Goal: Communication & Community: Answer question/provide support

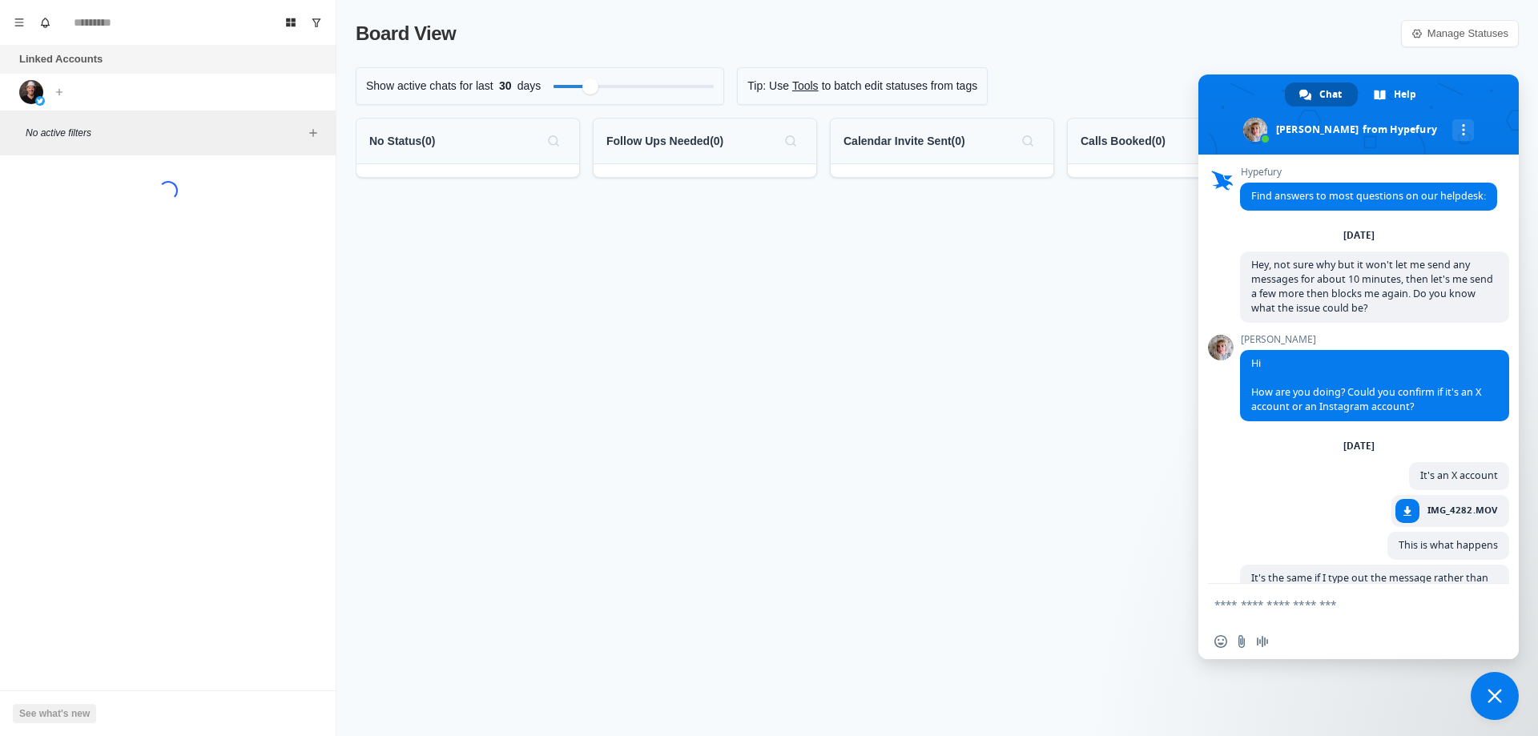
scroll to position [1103, 0]
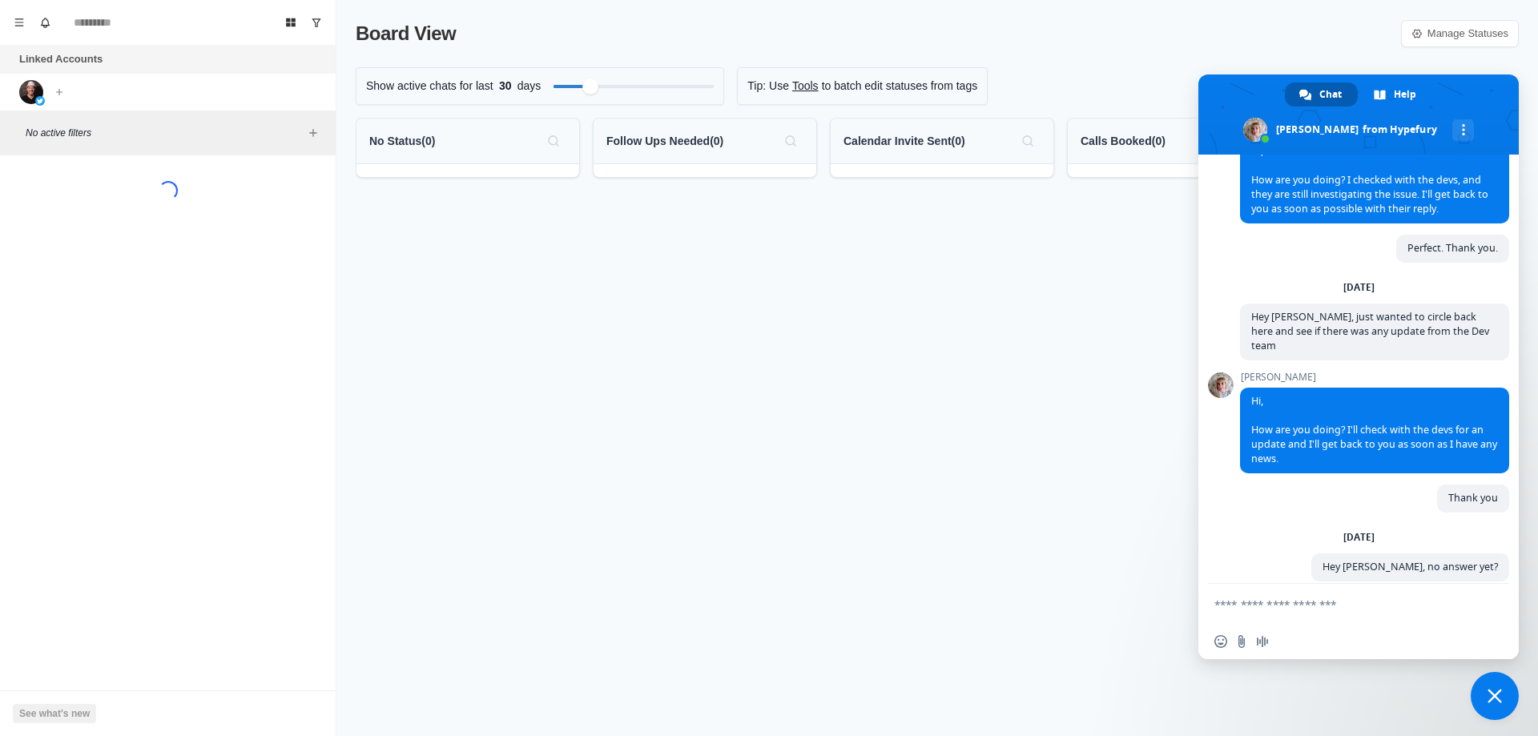
click at [1320, 24] on div "Board View Manage Statuses" at bounding box center [937, 33] width 1163 height 29
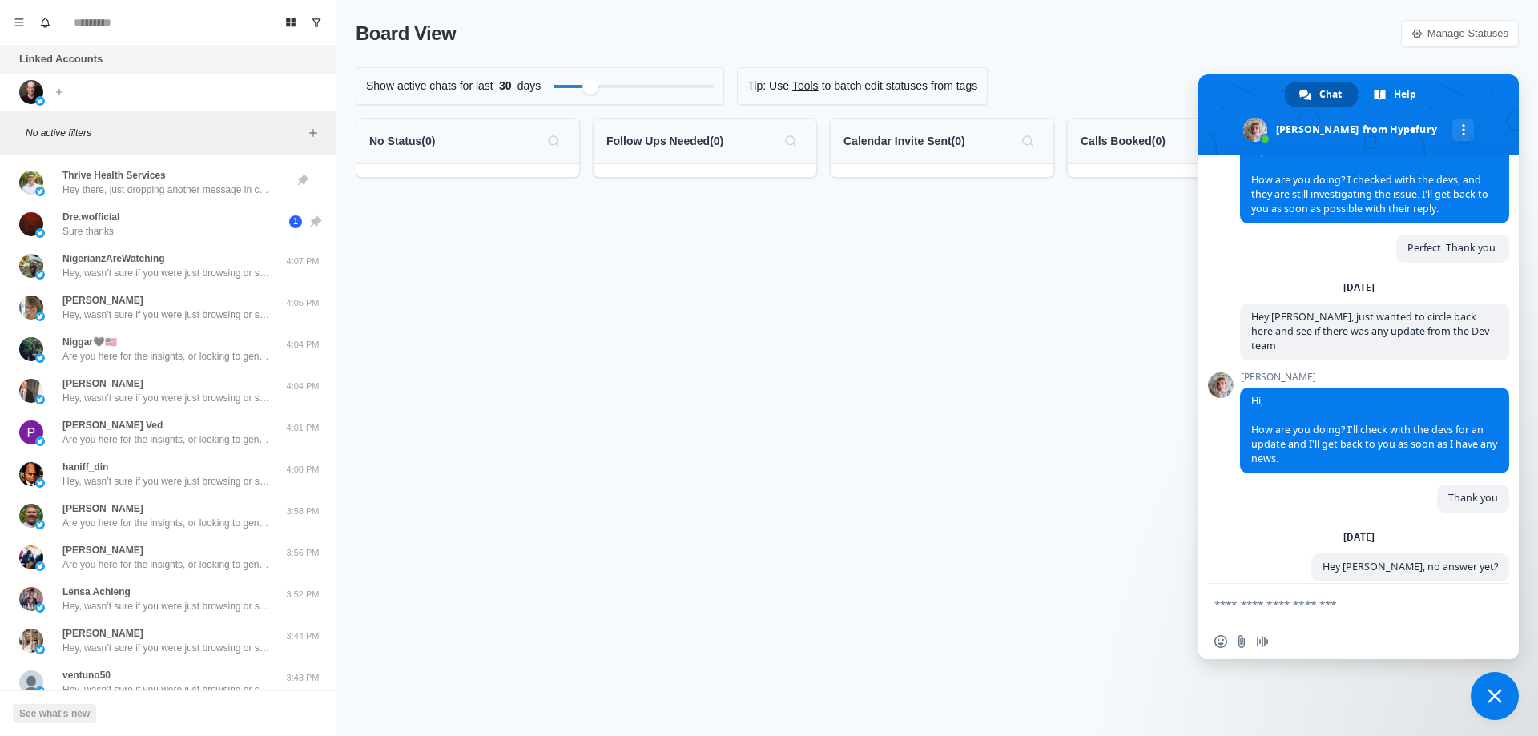
click at [1320, 24] on div "Board View Manage Statuses" at bounding box center [937, 33] width 1163 height 29
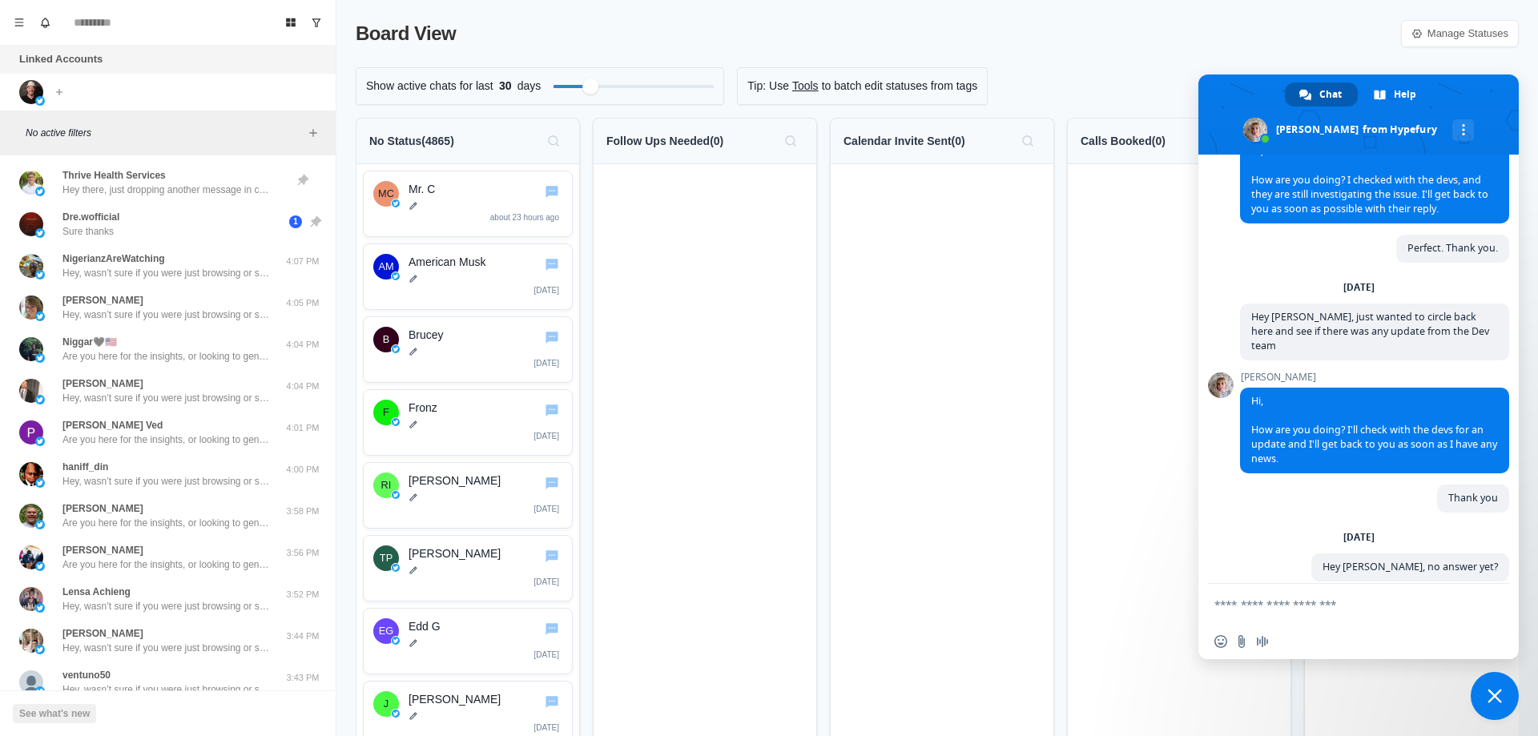
drag, startPoint x: 1232, startPoint y: 30, endPoint x: 1496, endPoint y: 693, distance: 712.8
click at [1232, 30] on div "Board View Manage Statuses" at bounding box center [937, 33] width 1163 height 29
click at [1494, 696] on span "Close chat" at bounding box center [1494, 696] width 14 height 14
click at [1496, 693] on span "Close chat" at bounding box center [1494, 696] width 14 height 14
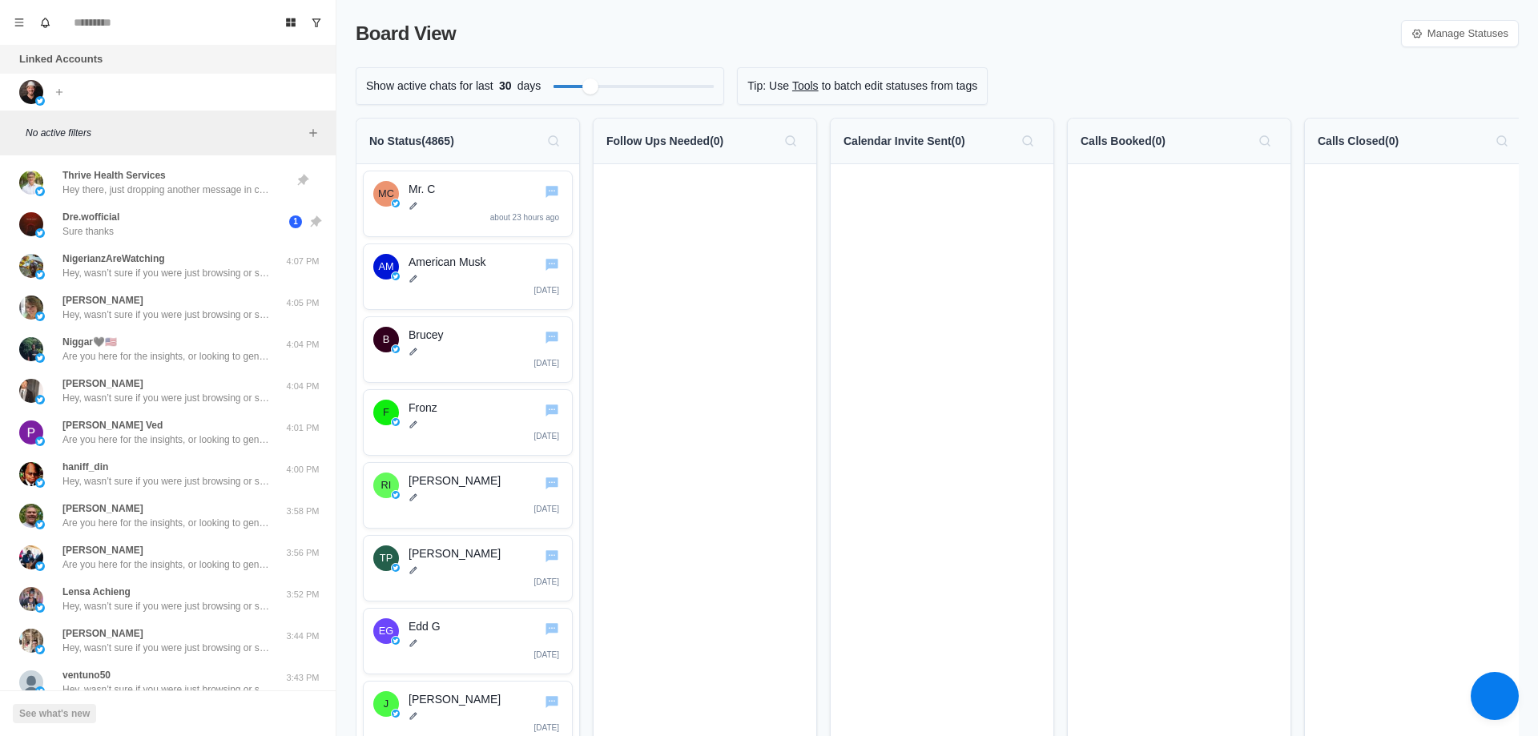
click at [1072, 68] on div "Show active chats for last 30 days Tip: Use Tools to batch edit statuses from t…" at bounding box center [937, 86] width 1163 height 38
drag, startPoint x: 1183, startPoint y: 73, endPoint x: 141, endPoint y: 100, distance: 1042.2
click at [1183, 73] on div "Show active chats for last 30 days Tip: Use Tools to batch edit statuses from t…" at bounding box center [937, 86] width 1163 height 38
click at [699, 38] on div "Board View Manage Statuses" at bounding box center [937, 33] width 1163 height 29
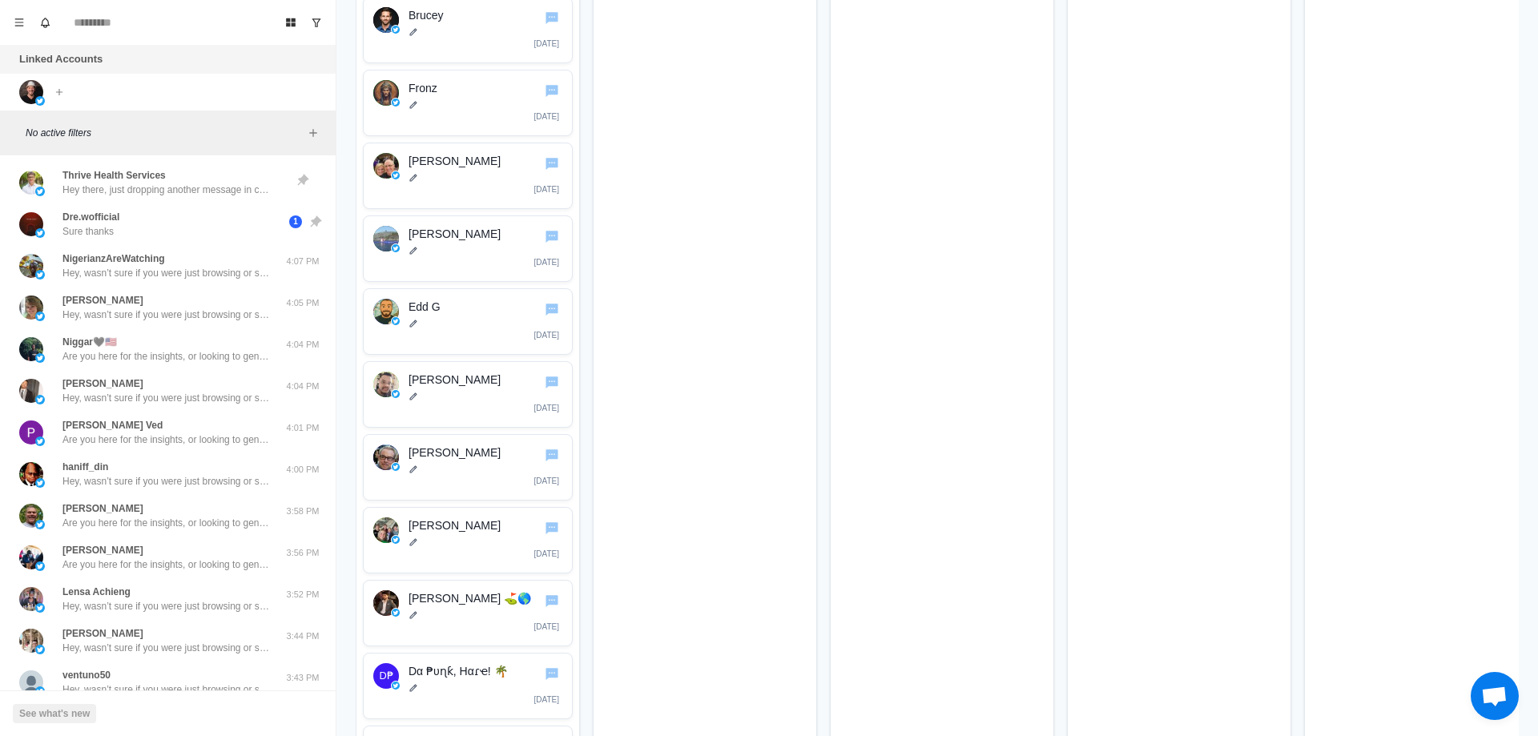
scroll to position [0, 0]
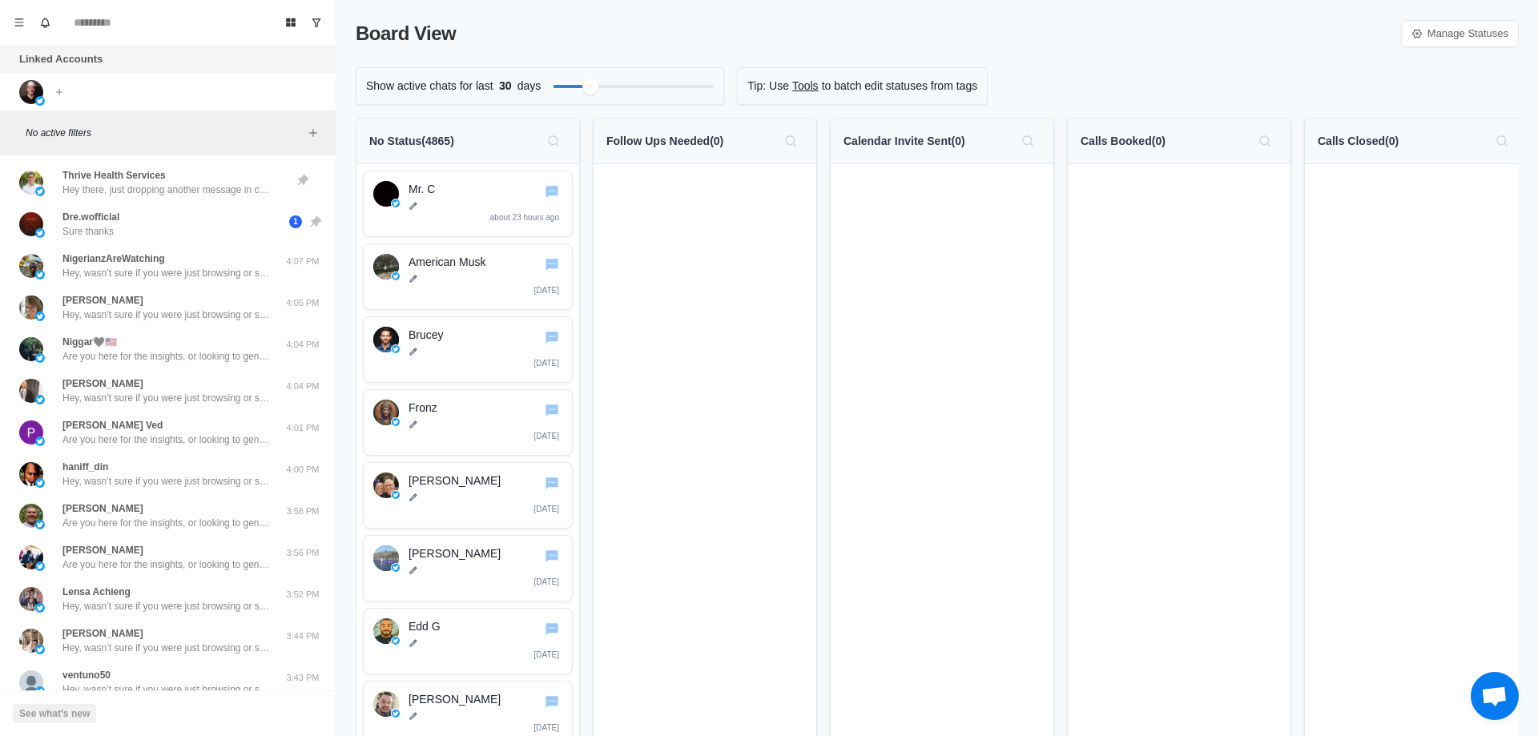
click at [1421, 30] on link "Manage Statuses" at bounding box center [1460, 33] width 118 height 27
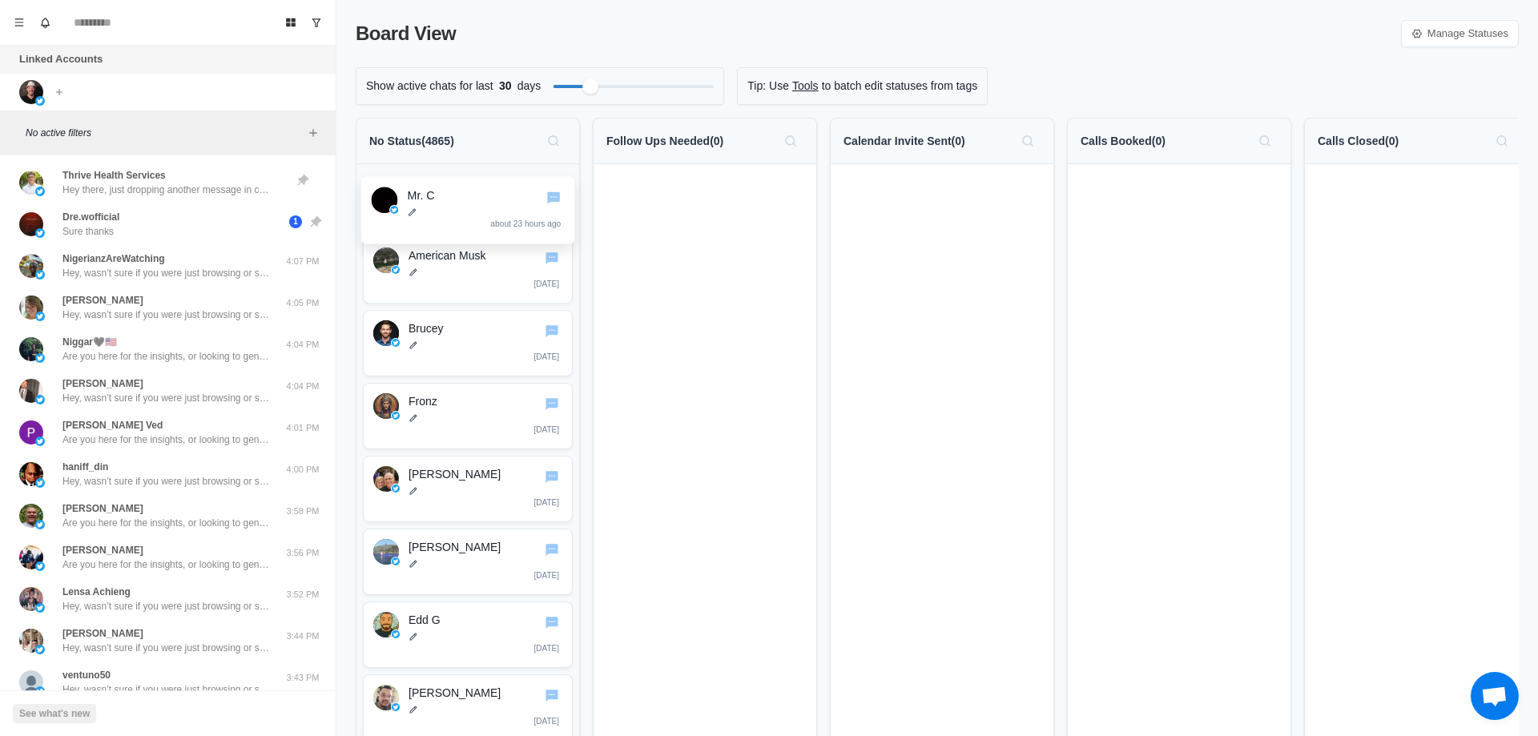
click at [6, 31] on div "Manage Statuses Add Close" at bounding box center [769, 368] width 1538 height 736
click at [15, 24] on div "Manage Statuses Add Close" at bounding box center [769, 368] width 1538 height 736
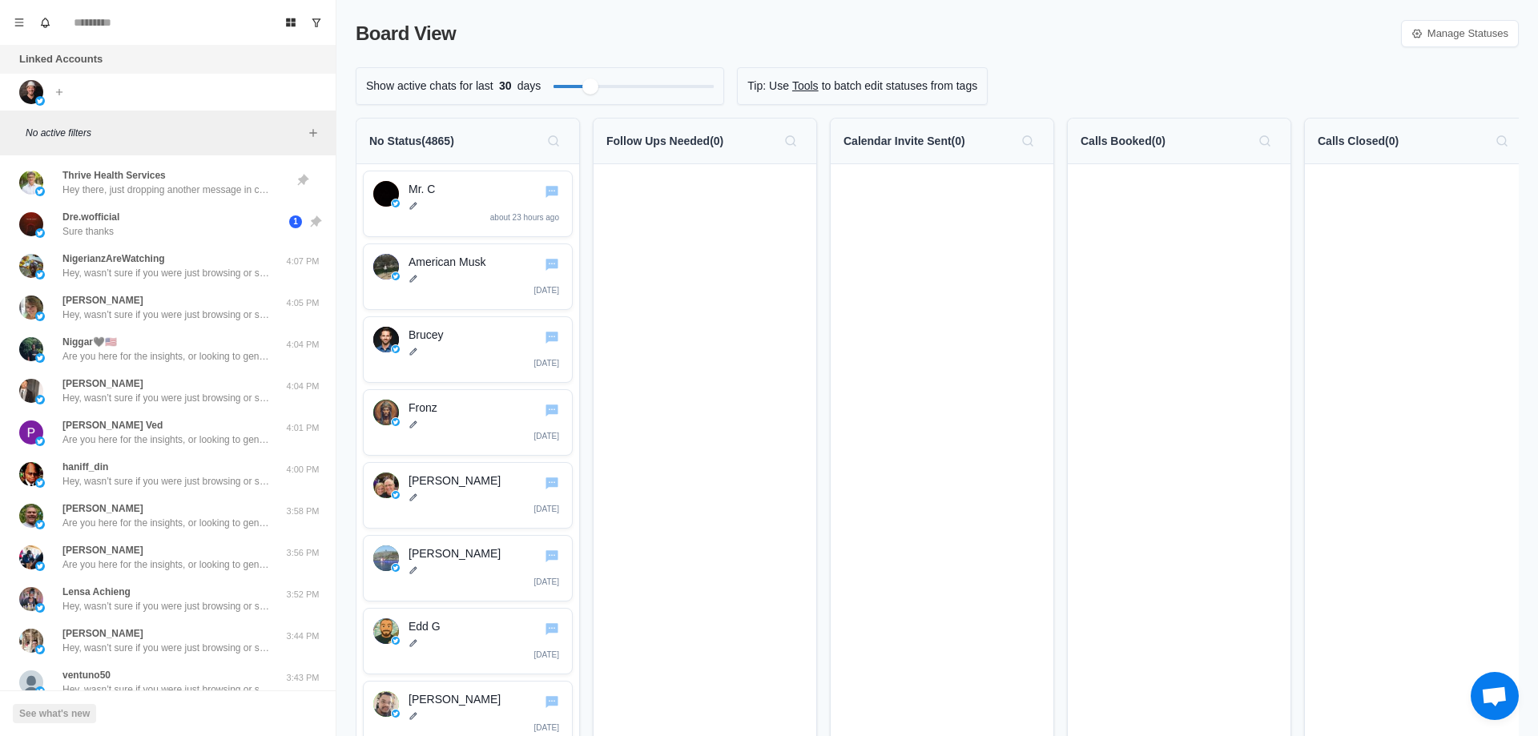
click at [15, 24] on div "Manage Statuses Add Close" at bounding box center [769, 368] width 1538 height 736
click at [18, 21] on icon "Menu" at bounding box center [19, 22] width 11 height 11
click at [147, 265] on div "Board View Tools Archived Chats Mark many as read Keyboard shortcuts Team Setti…" at bounding box center [89, 132] width 179 height 265
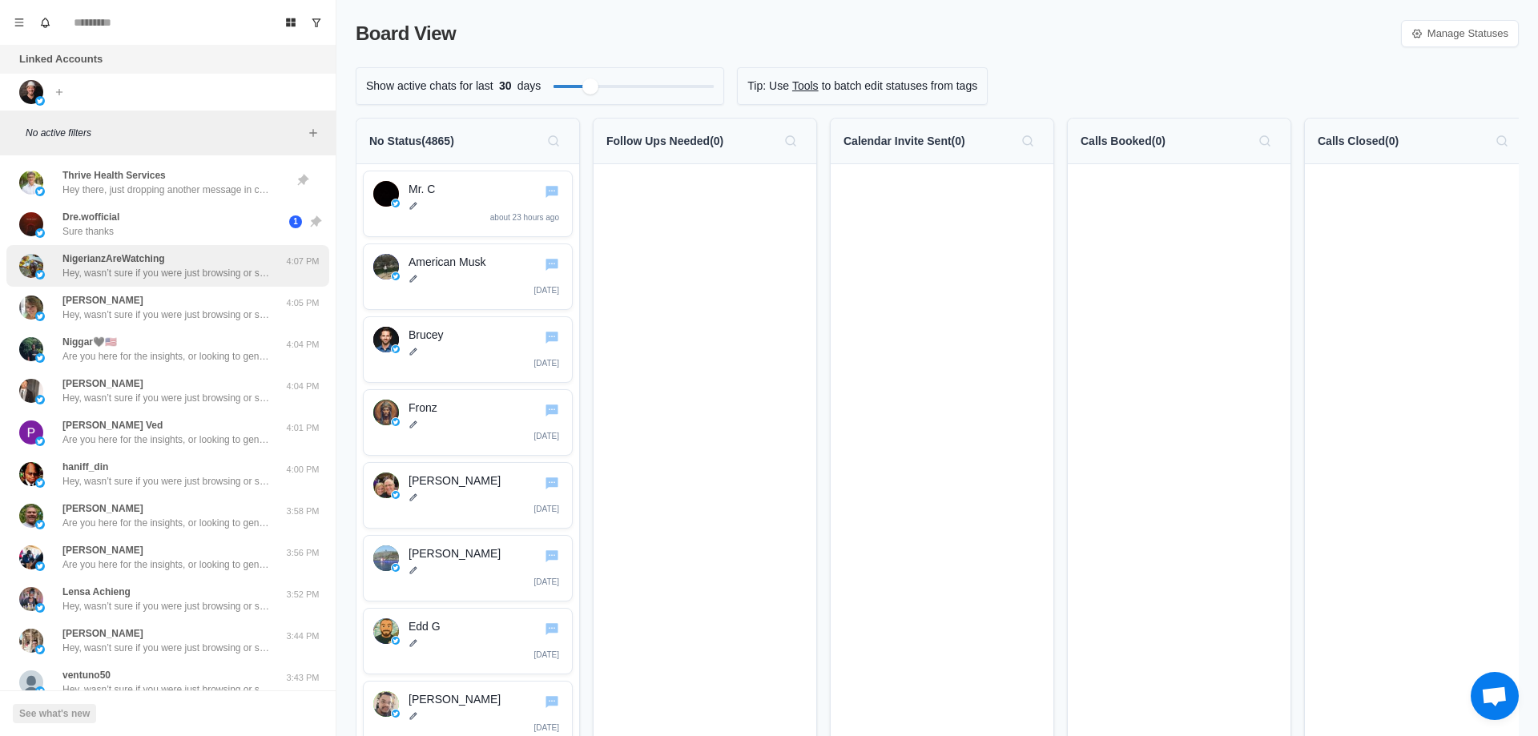
click at [167, 275] on p "Hey, wasn’t sure if you were just browsing or seriously considering publishing …" at bounding box center [166, 273] width 208 height 14
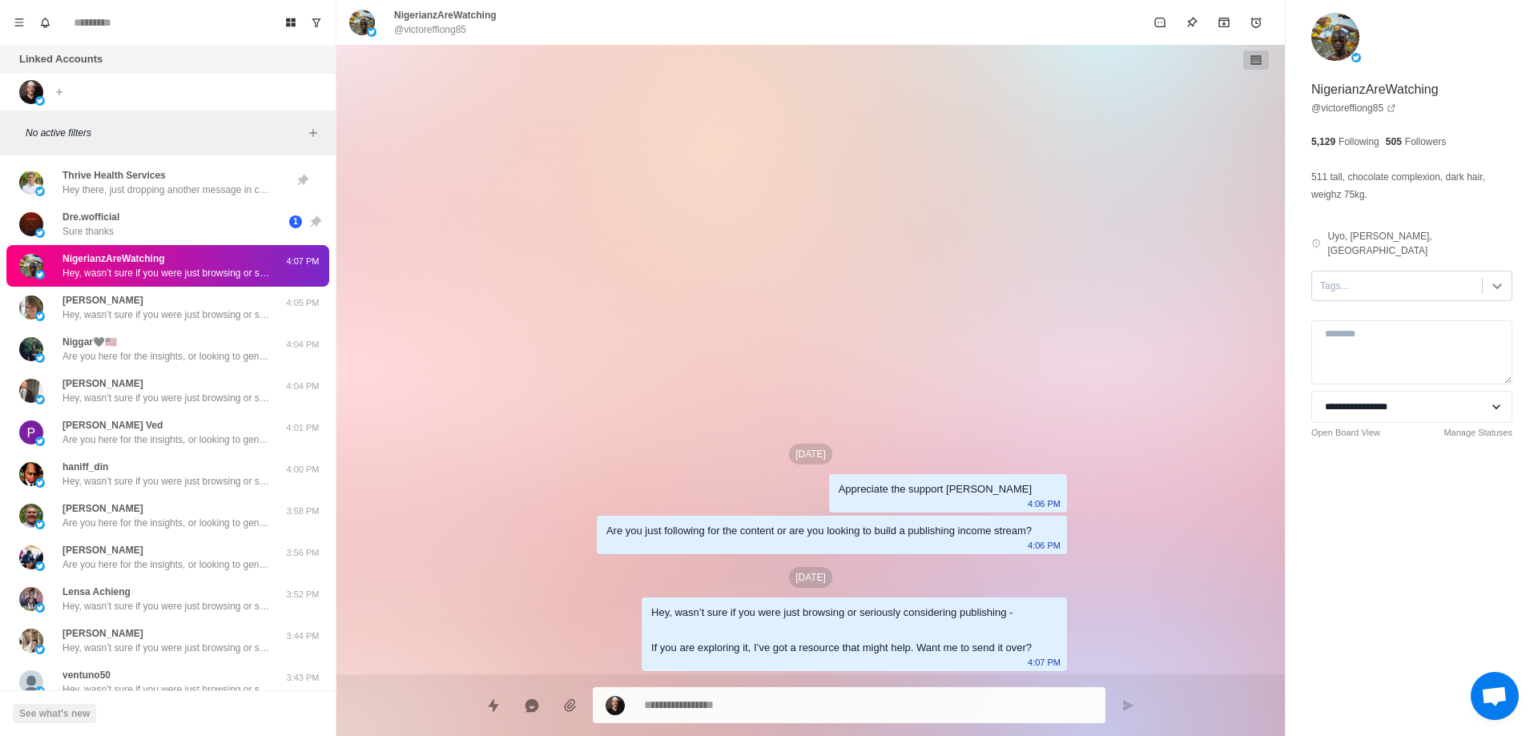
click at [1490, 278] on icon at bounding box center [1497, 286] width 16 height 16
click at [1361, 392] on div "Hot" at bounding box center [1411, 405] width 201 height 27
click at [1378, 337] on textarea at bounding box center [1411, 352] width 201 height 64
click at [1419, 391] on select "**********" at bounding box center [1411, 407] width 201 height 32
click at [1055, 416] on div "[DATE] Appreciate the support [PERSON_NAME] 4:06 PM Are you just following for …" at bounding box center [810, 359] width 513 height 629
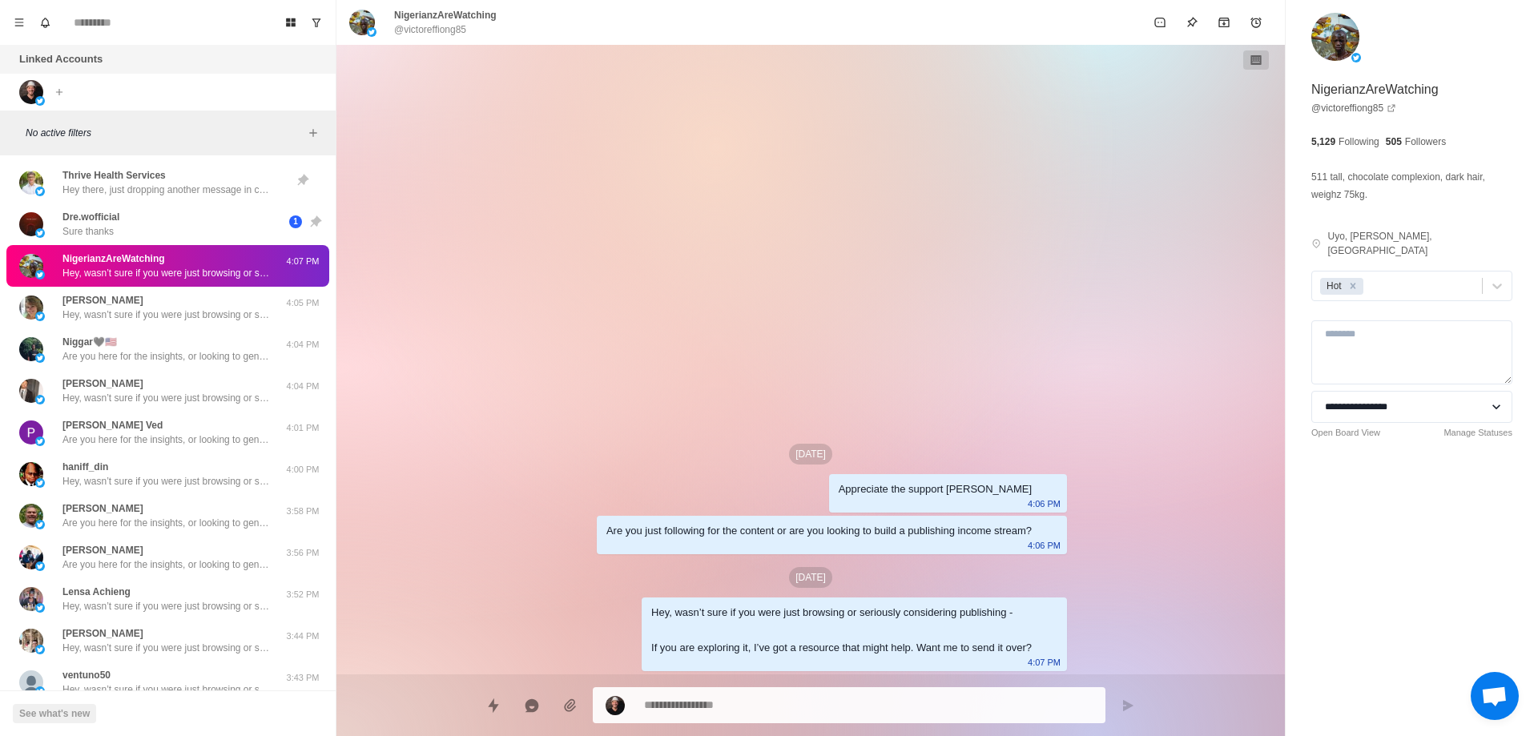
click at [648, 702] on textarea at bounding box center [868, 705] width 448 height 23
click at [502, 702] on button "Quick replies" at bounding box center [493, 706] width 32 height 32
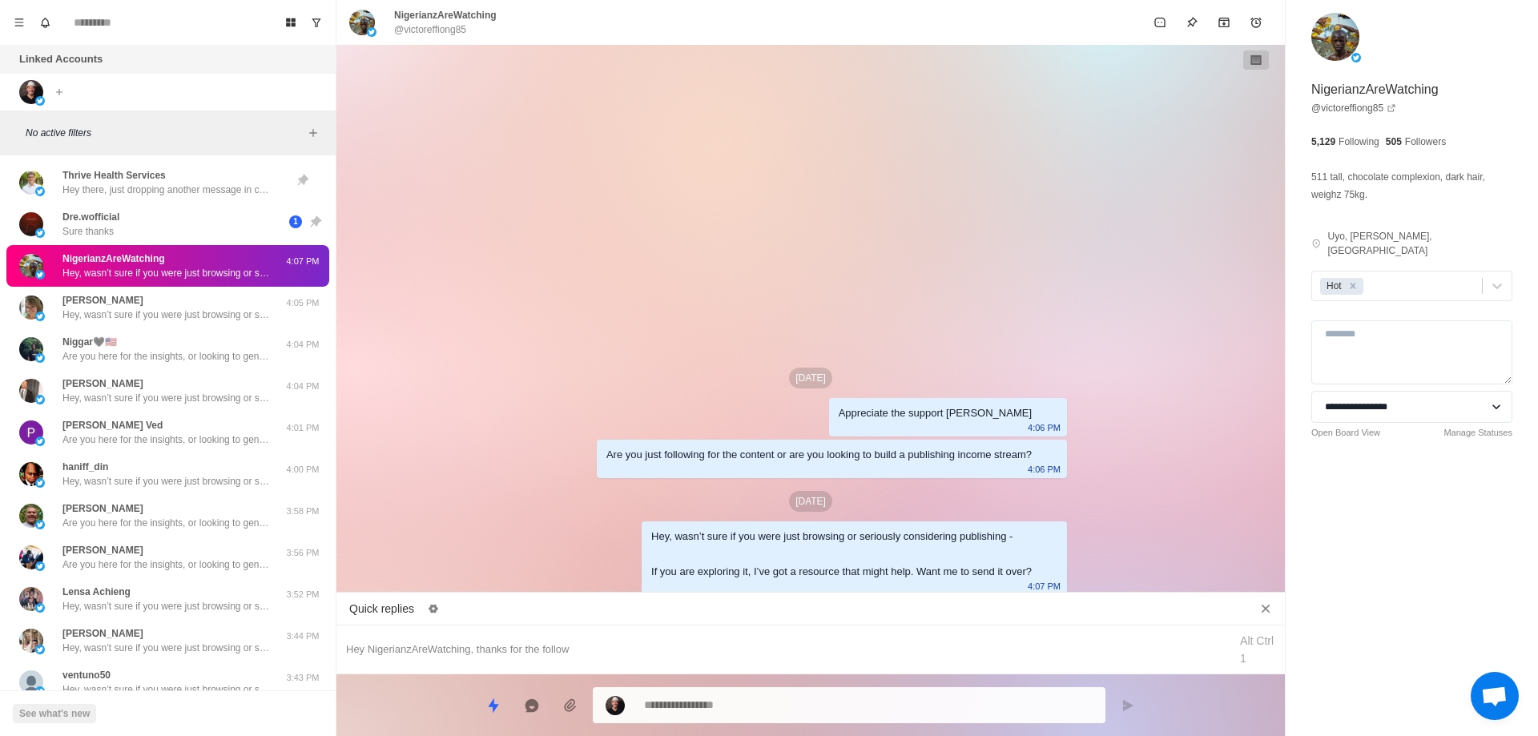
click at [517, 319] on div "[DATE] Appreciate the support [PERSON_NAME] 4:06 PM Are you just following for …" at bounding box center [810, 321] width 948 height 553
click at [14, 23] on icon "Menu" at bounding box center [19, 22] width 11 height 11
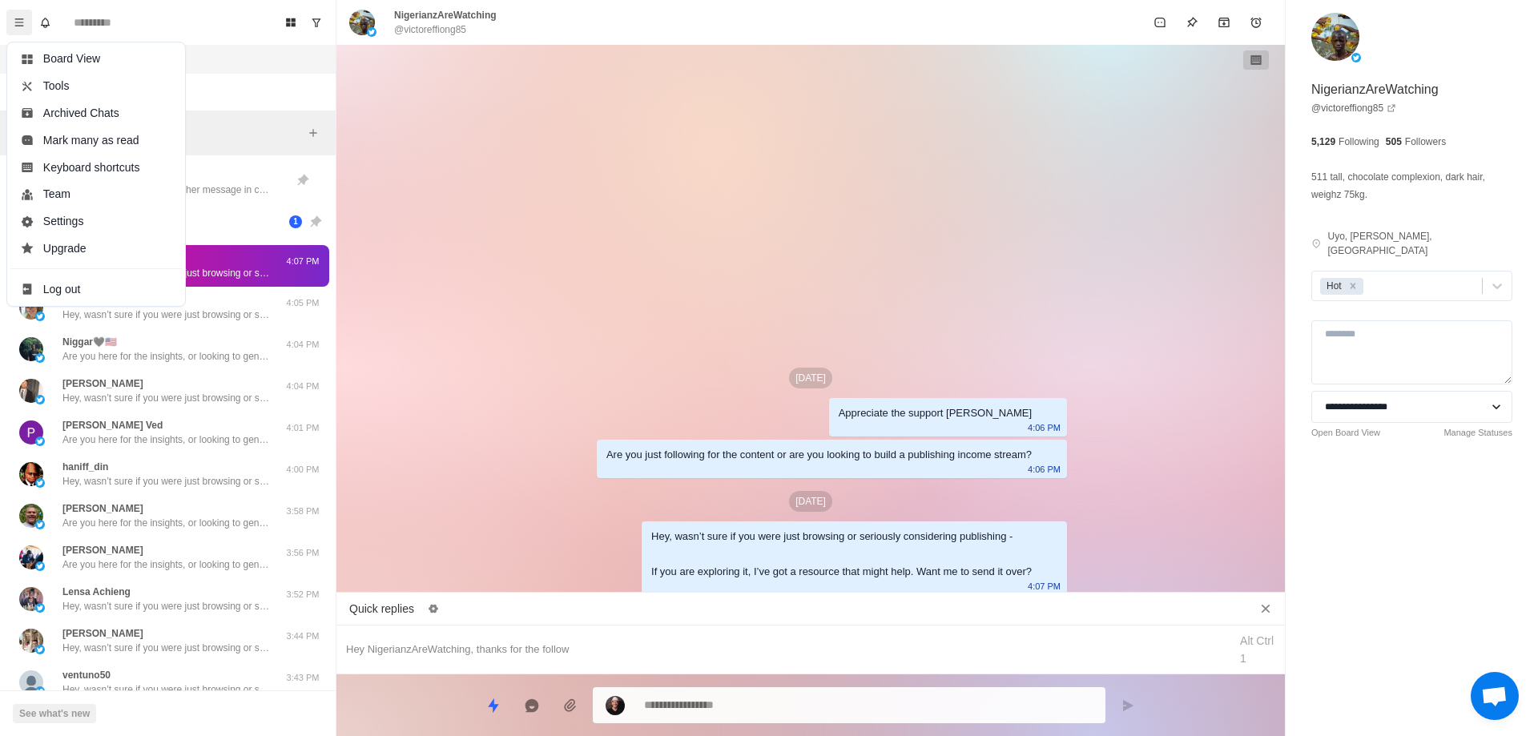
click at [483, 222] on div "[DATE] Appreciate the support [PERSON_NAME] 4:06 PM Are you just following for …" at bounding box center [810, 321] width 948 height 553
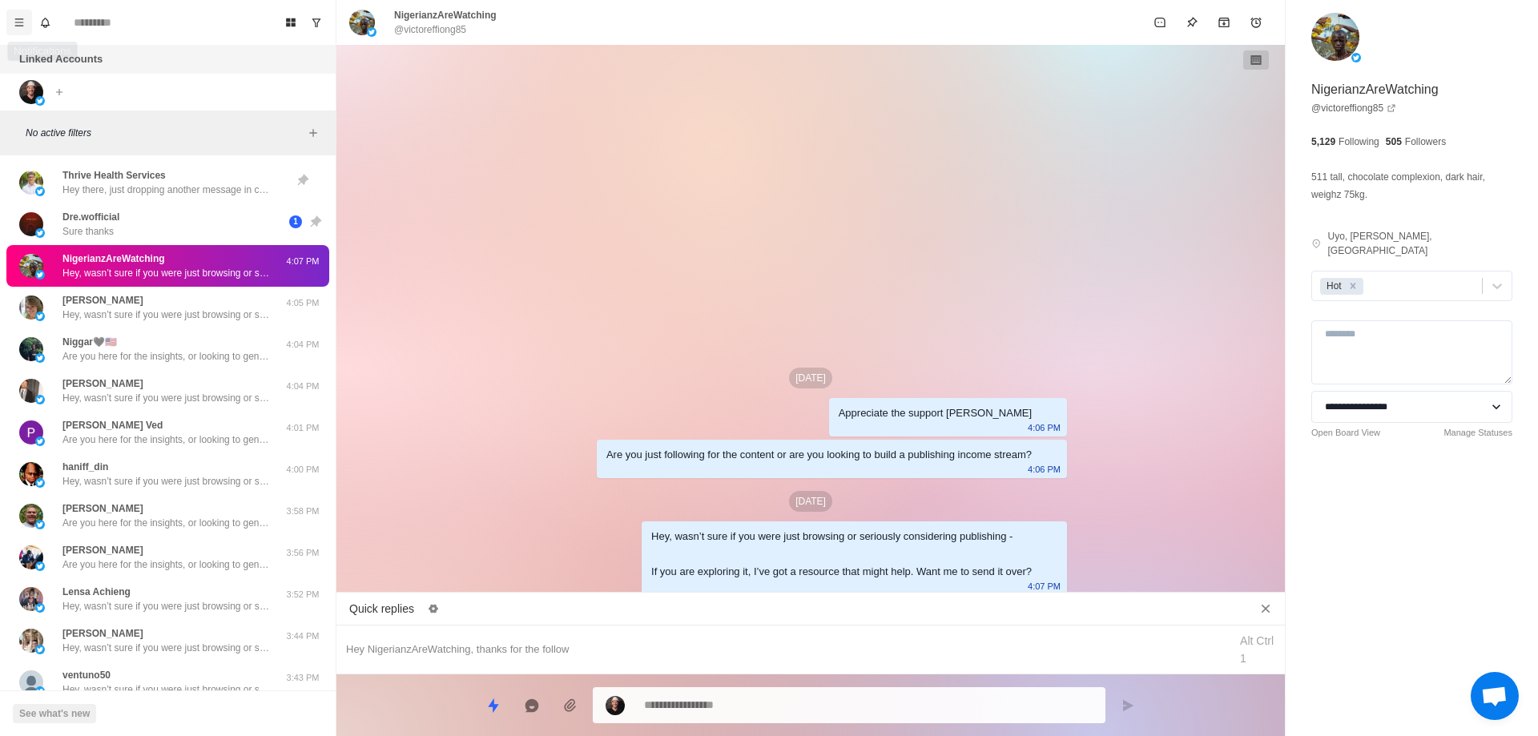
type textarea "*"
click at [28, 16] on button "Menu" at bounding box center [19, 23] width 26 height 26
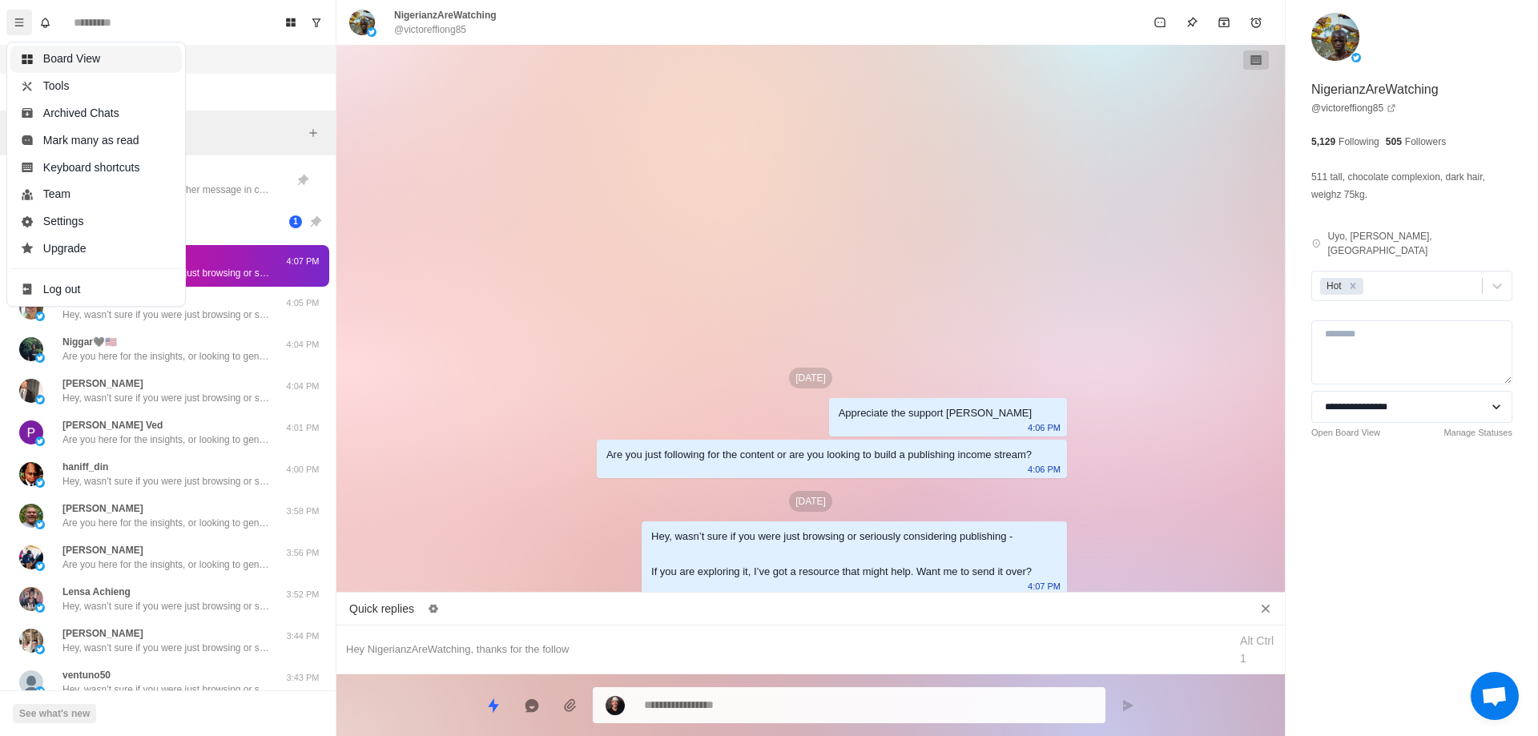
click at [72, 58] on button "Board View" at bounding box center [95, 59] width 171 height 27
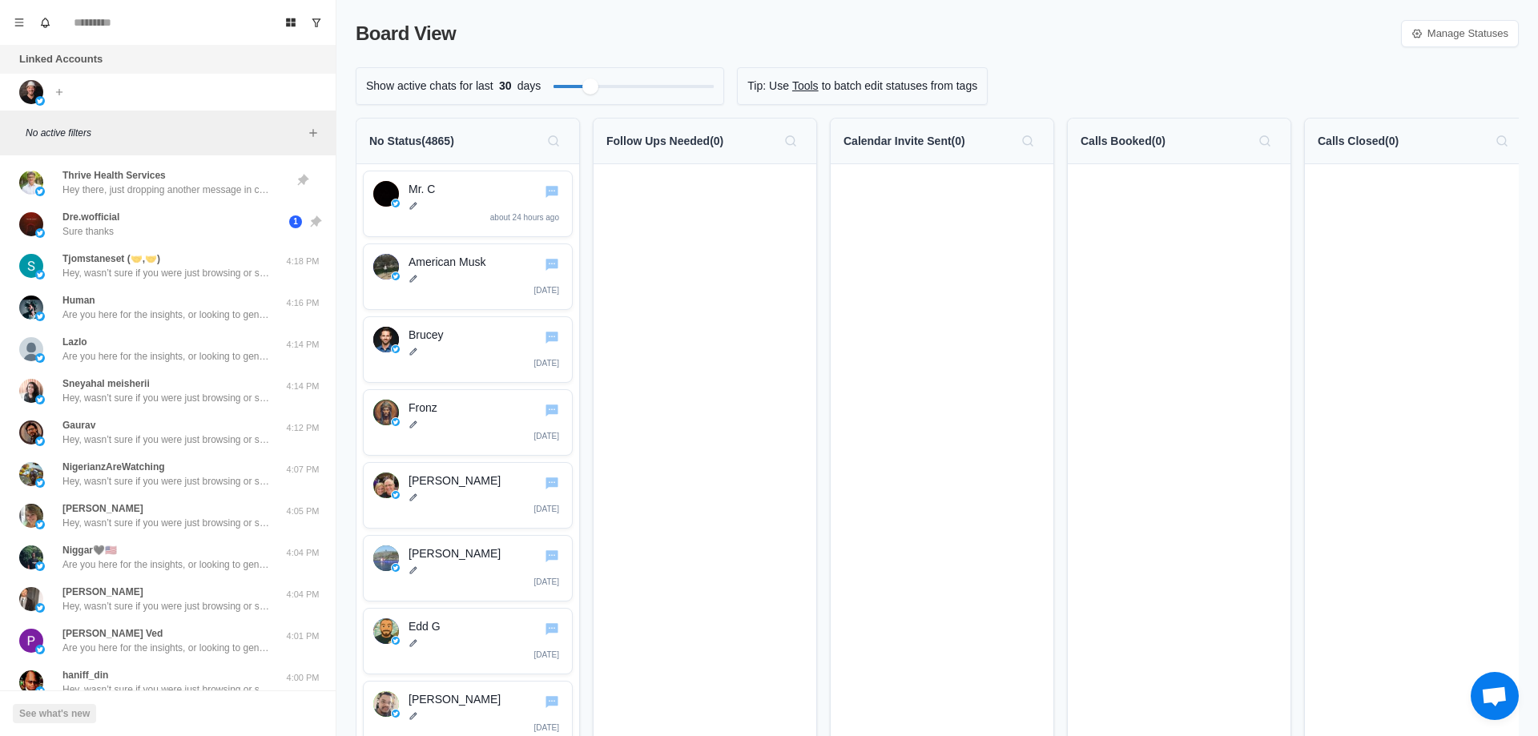
click at [606, 44] on div "Board View Manage Statuses" at bounding box center [937, 33] width 1163 height 29
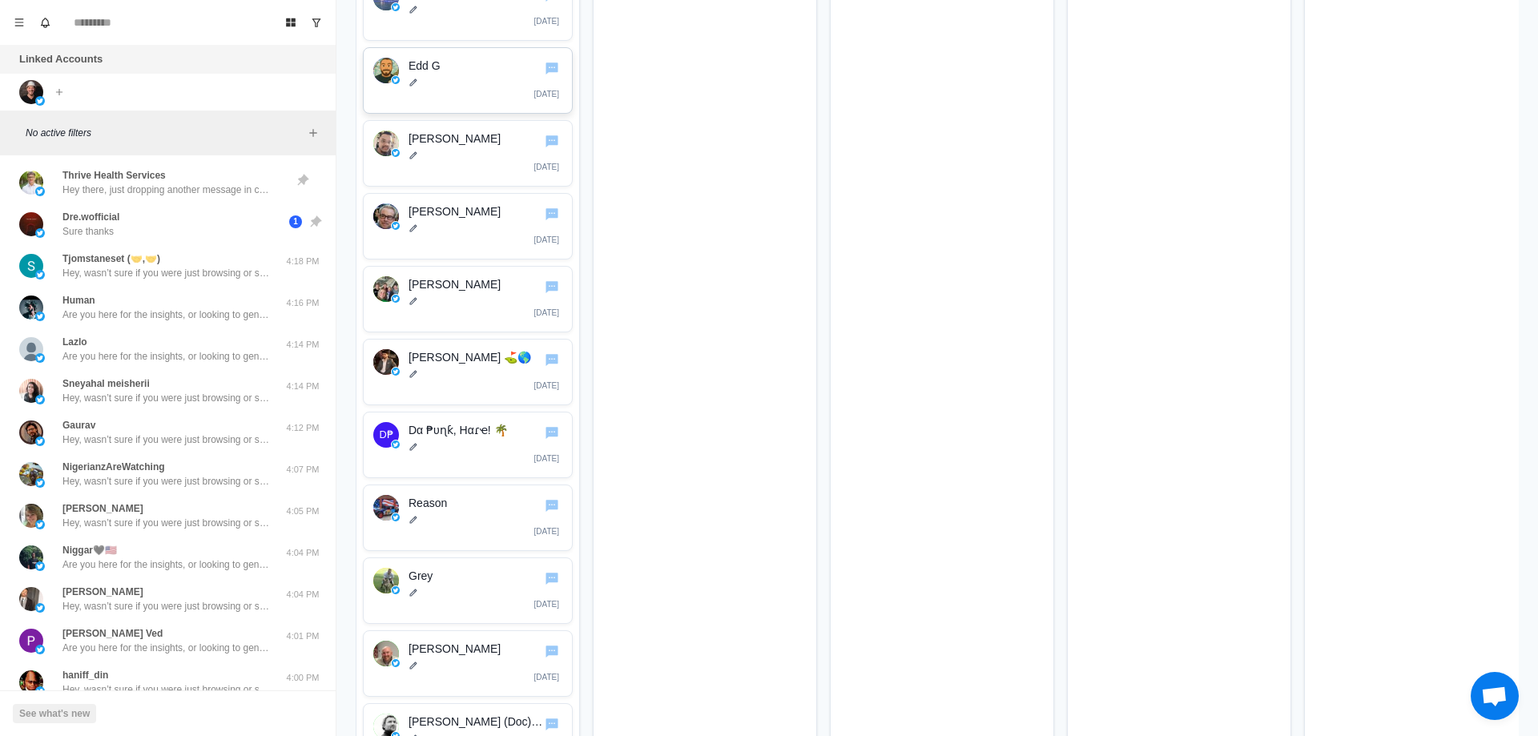
scroll to position [80, 0]
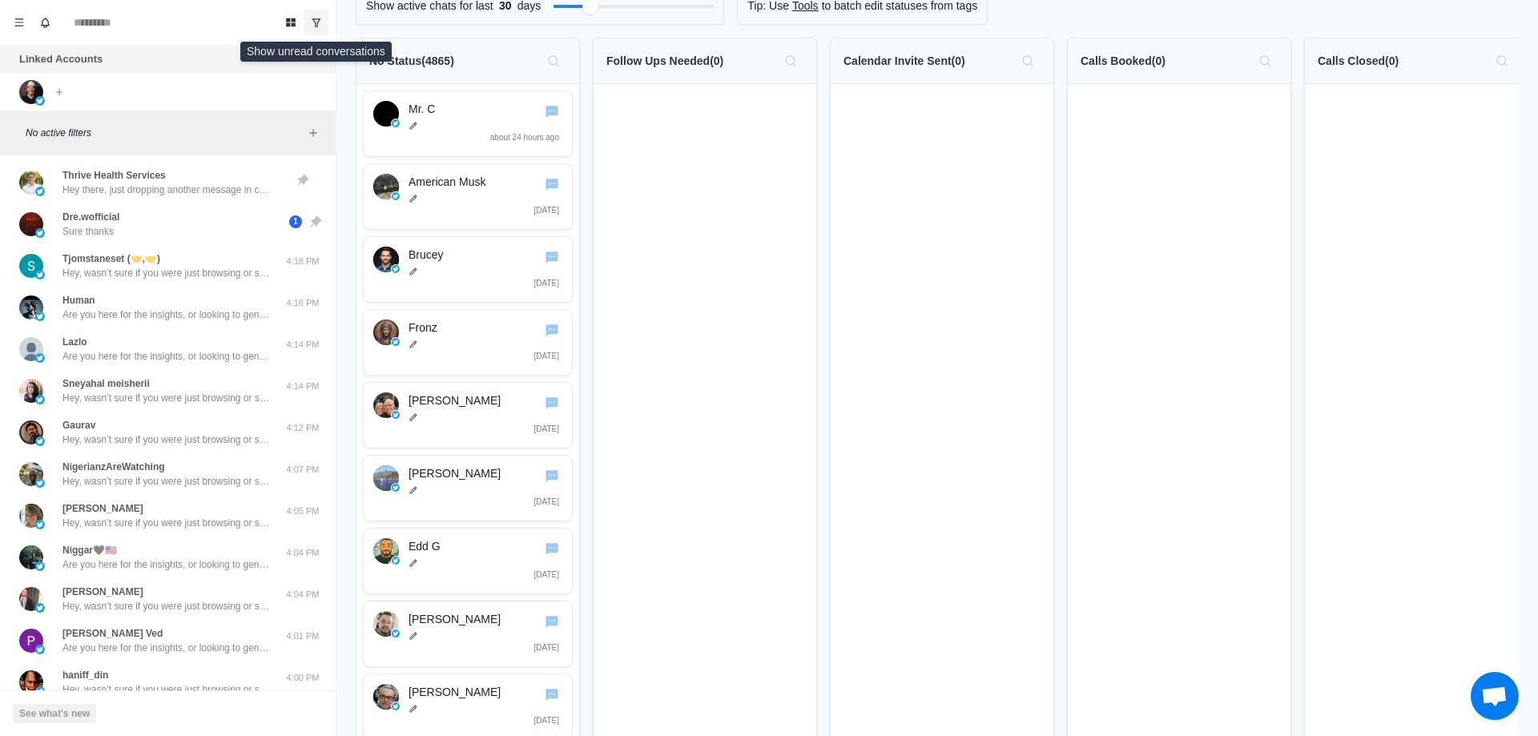
click at [316, 19] on icon "Show unread conversations" at bounding box center [316, 22] width 9 height 8
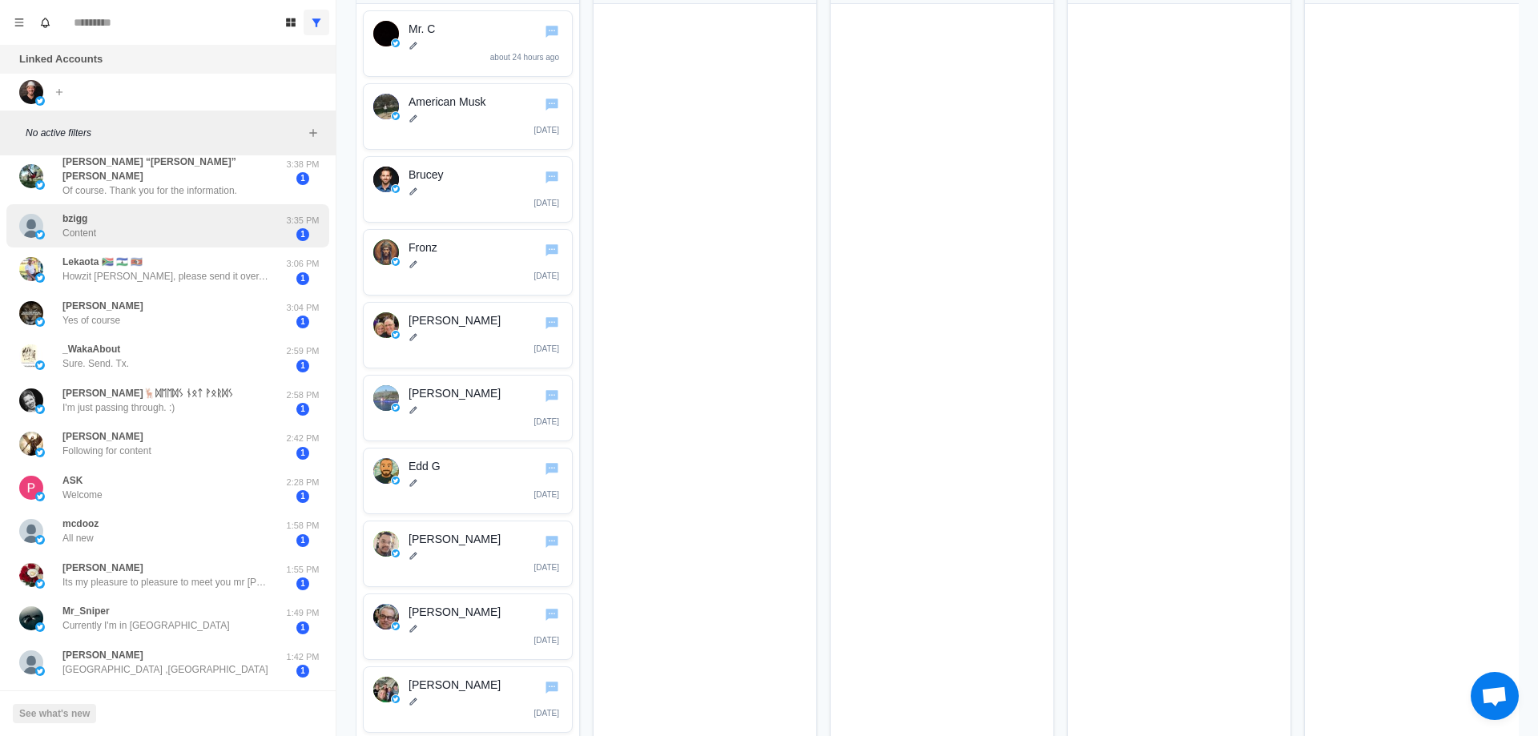
scroll to position [0, 0]
